Goal: Task Accomplishment & Management: Use online tool/utility

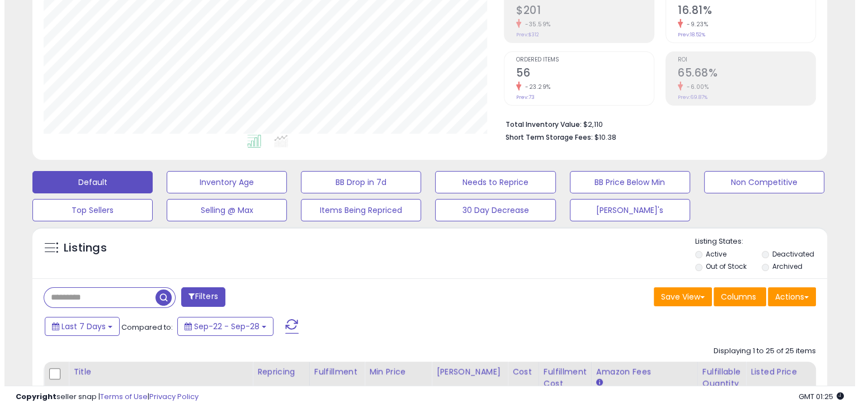
scroll to position [182, 0]
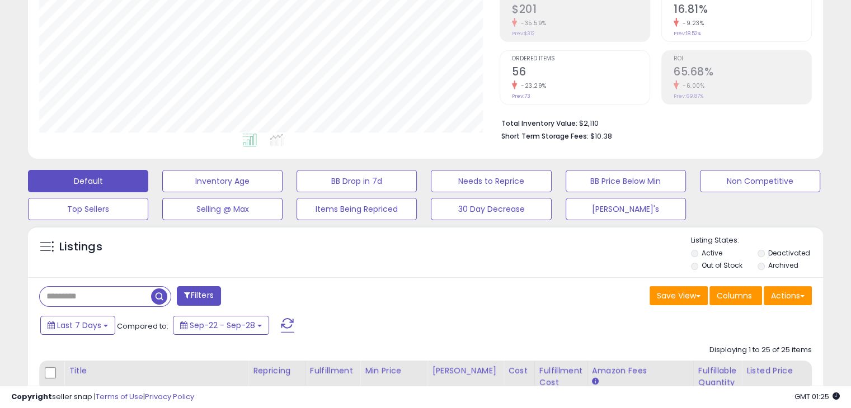
drag, startPoint x: 285, startPoint y: 321, endPoint x: 403, endPoint y: 287, distance: 122.7
click at [285, 321] on span at bounding box center [287, 325] width 13 height 15
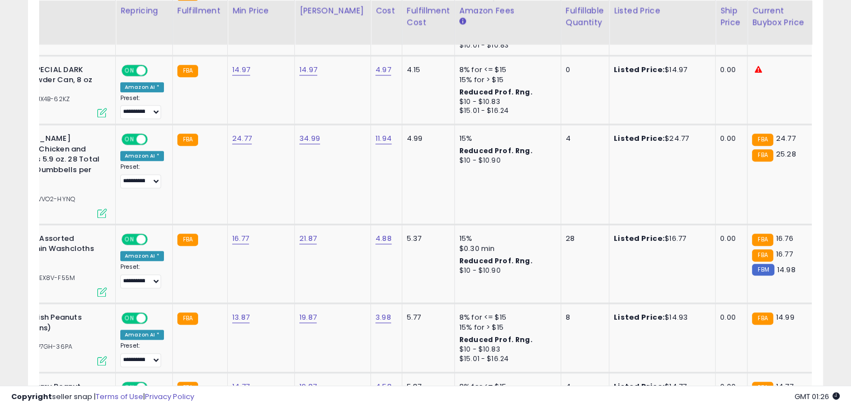
scroll to position [0, 109]
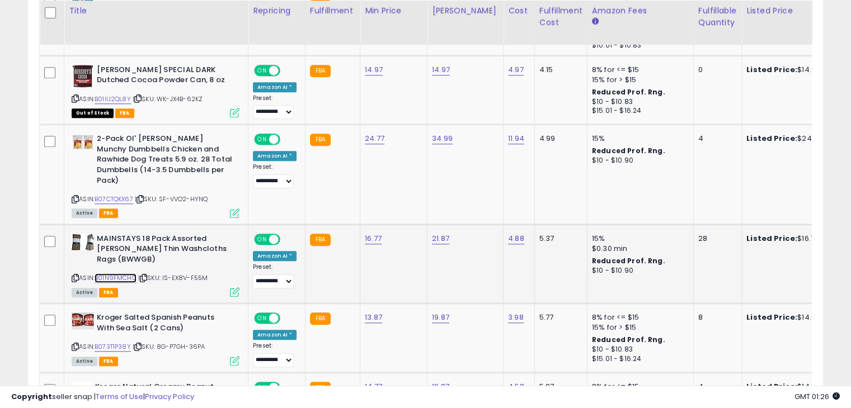
click at [117, 274] on link "B01N9FMCHO" at bounding box center [116, 279] width 42 height 10
click at [365, 233] on link "16.77" at bounding box center [373, 238] width 17 height 11
type input "*****"
click at [403, 194] on icon "submit" at bounding box center [400, 197] width 7 height 7
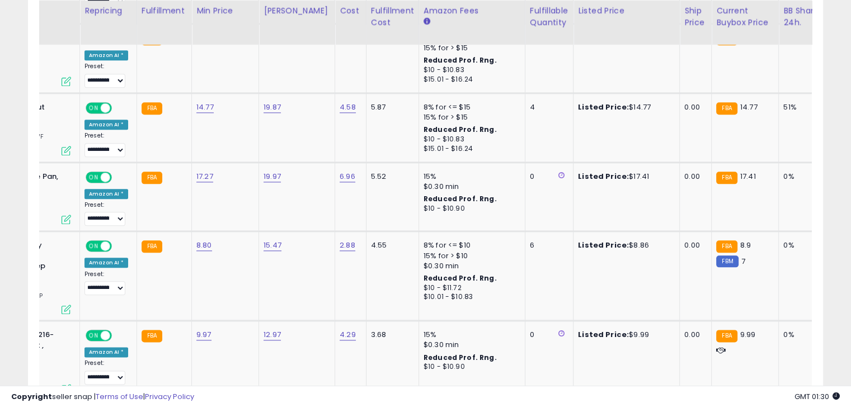
scroll to position [0, 184]
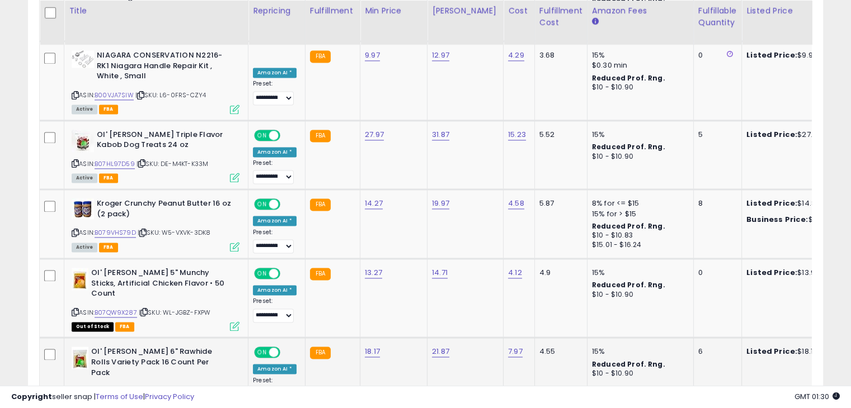
click at [120, 387] on link "B07JHH57T5" at bounding box center [114, 392] width 38 height 10
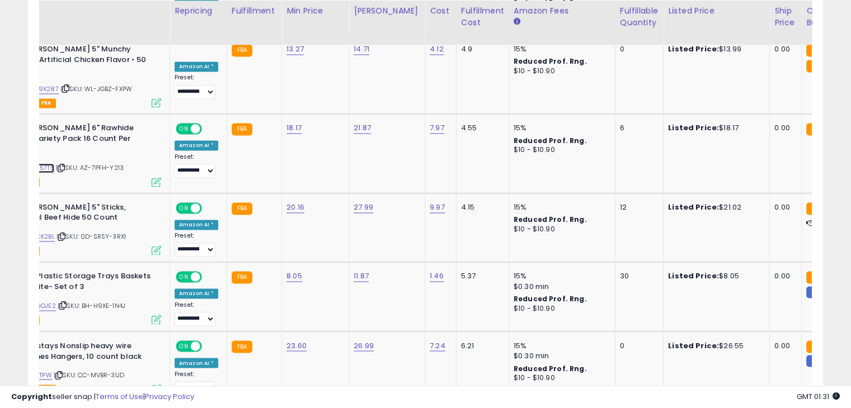
scroll to position [0, 60]
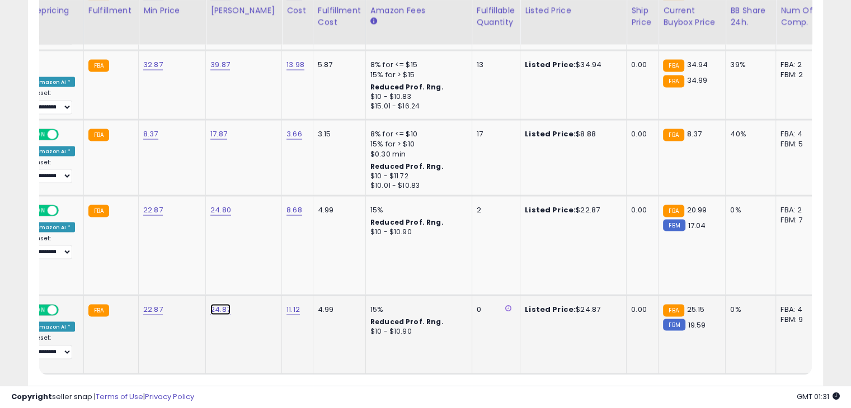
click at [211, 304] on link "24.87" at bounding box center [220, 309] width 20 height 11
type input "*****"
click at [250, 220] on icon "submit" at bounding box center [246, 220] width 7 height 7
